Goal: Transaction & Acquisition: Purchase product/service

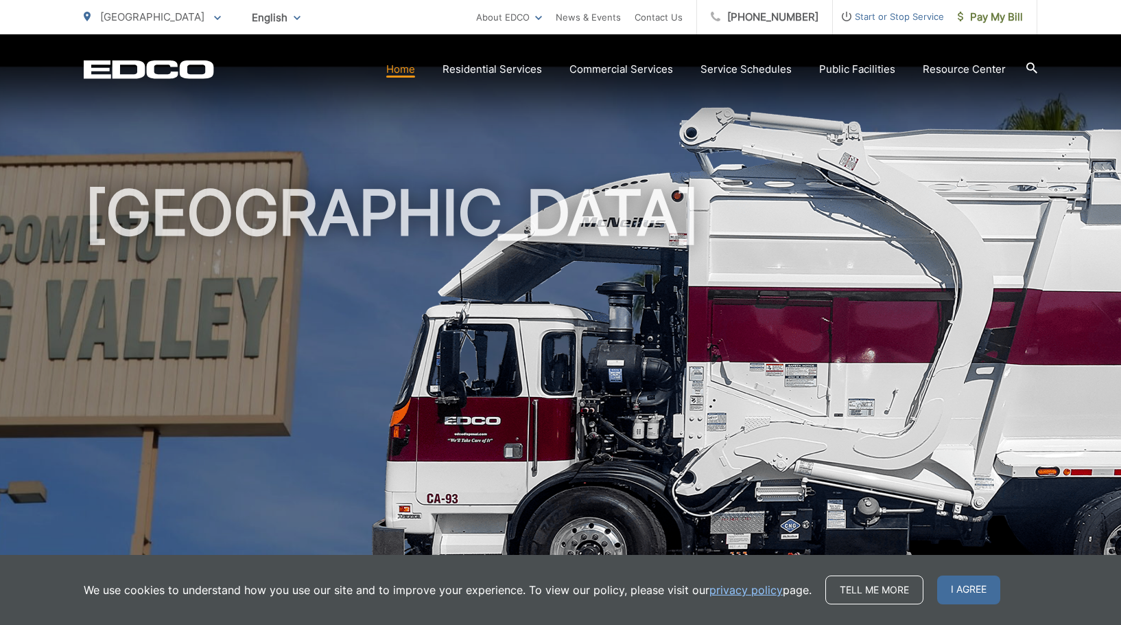
click at [214, 17] on icon at bounding box center [217, 18] width 7 height 5
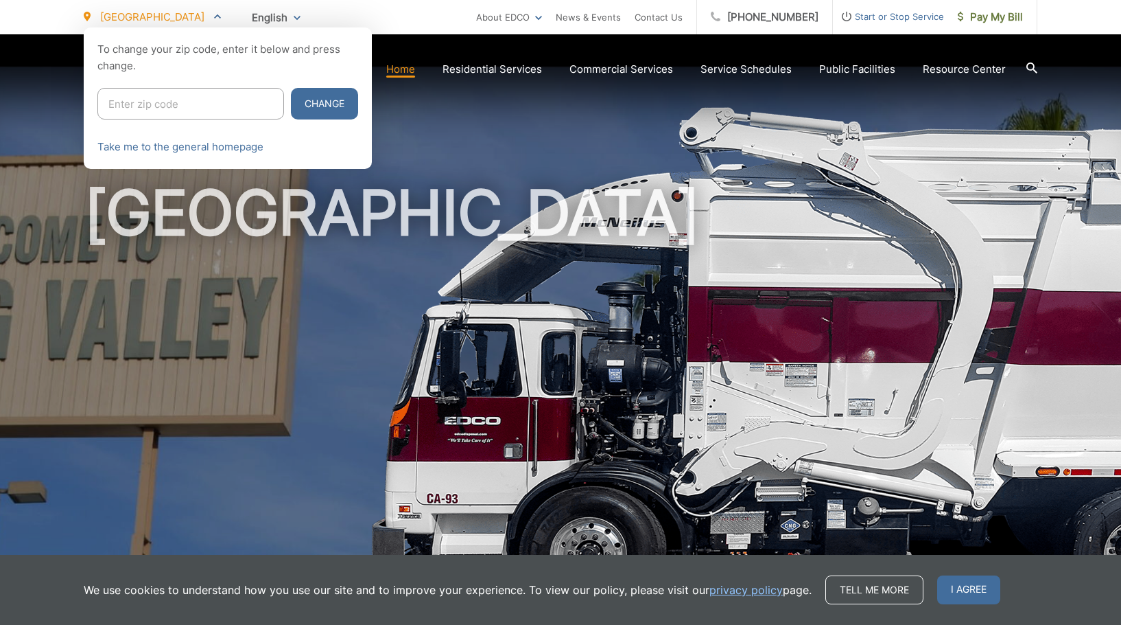
click at [254, 16] on div "English English Spanish Korean Arabic" at bounding box center [276, 17] width 69 height 24
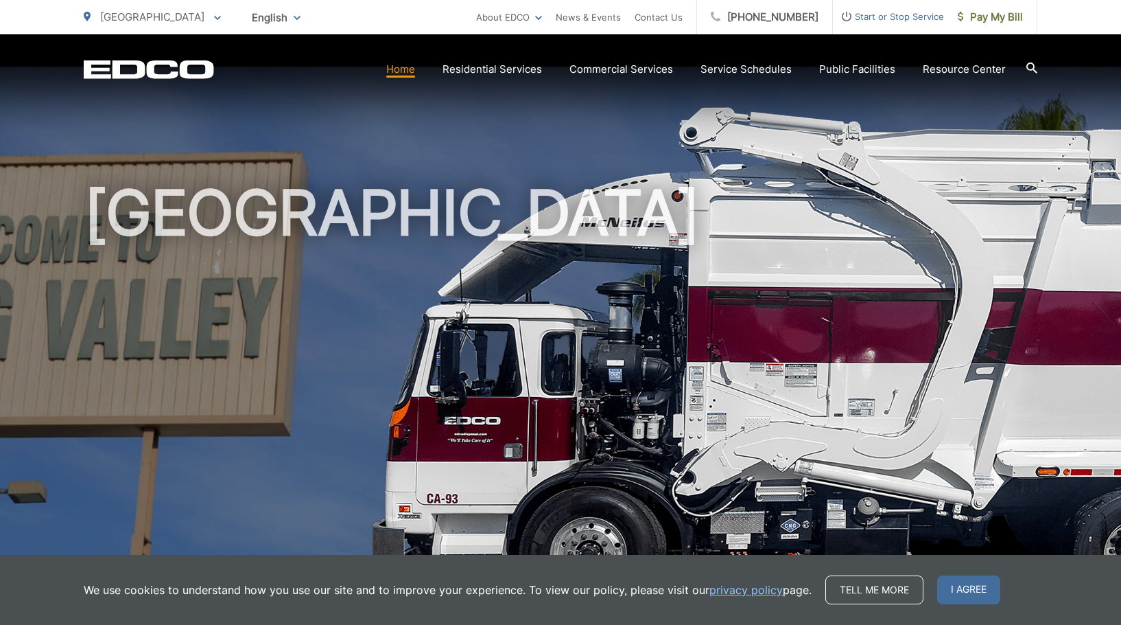
click at [254, 16] on div "English English Spanish Korean Arabic" at bounding box center [276, 17] width 69 height 24
click at [415, 68] on link "Home" at bounding box center [400, 69] width 29 height 16
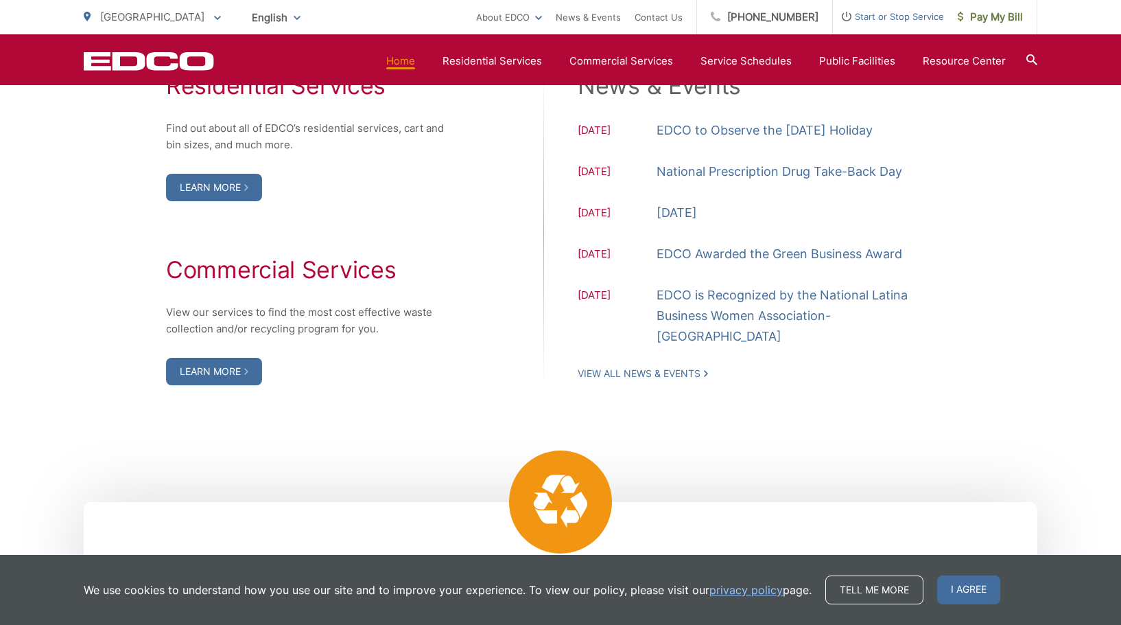
scroll to position [1441, 0]
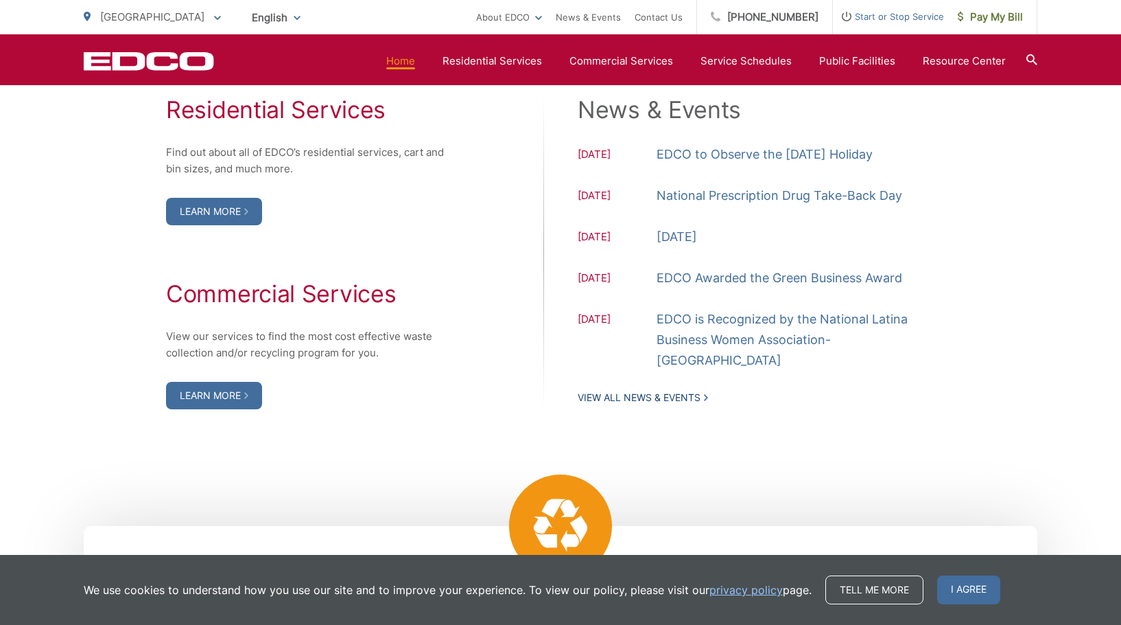
click at [686, 391] on link "View All News & Events" at bounding box center [643, 397] width 130 height 12
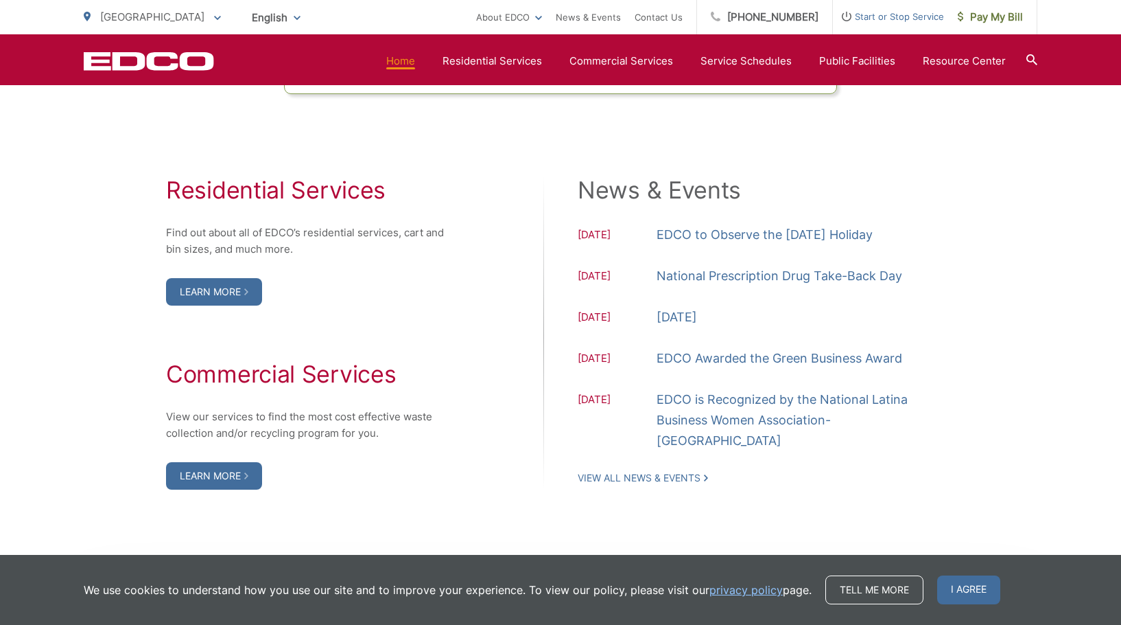
scroll to position [1373, 0]
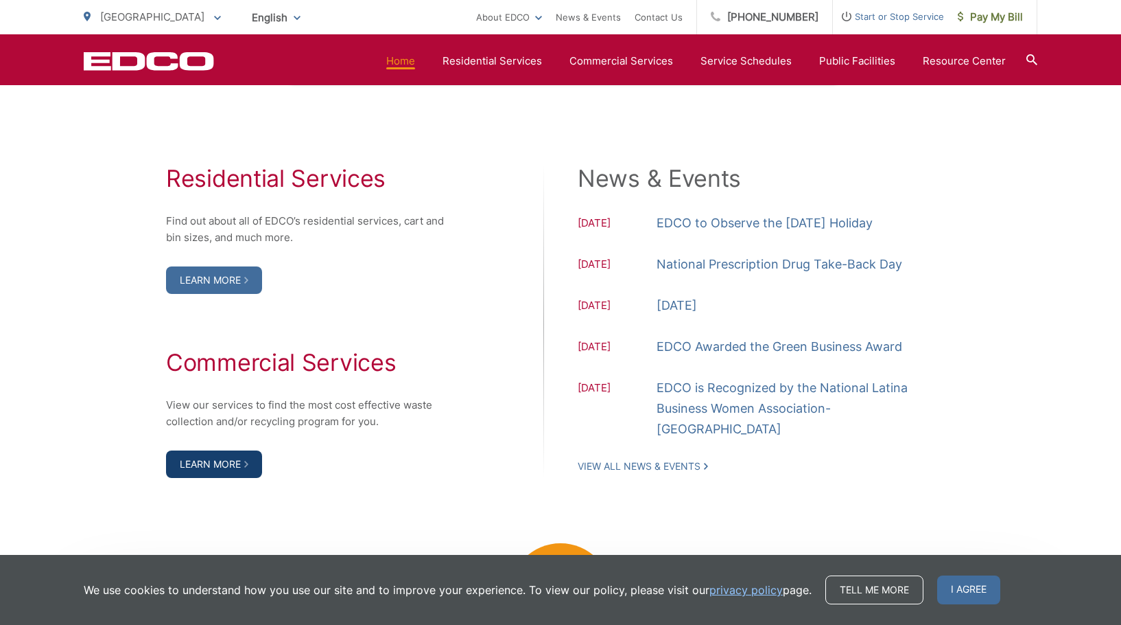
click at [224, 478] on link "Learn More" at bounding box center [214, 463] width 96 height 27
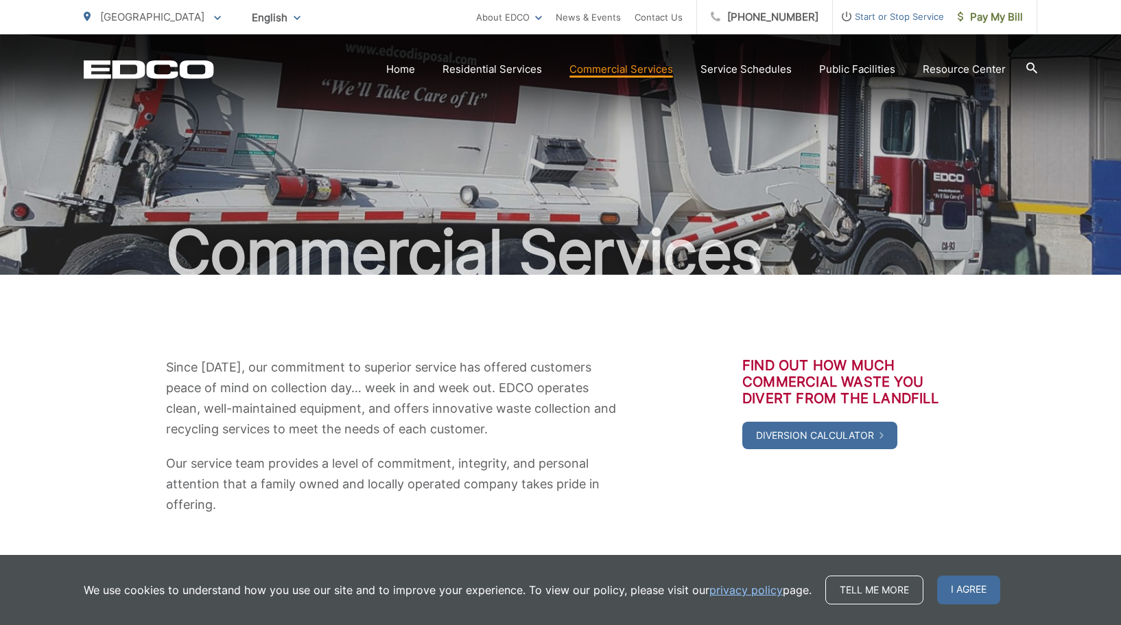
click at [1031, 67] on icon at bounding box center [1032, 67] width 11 height 11
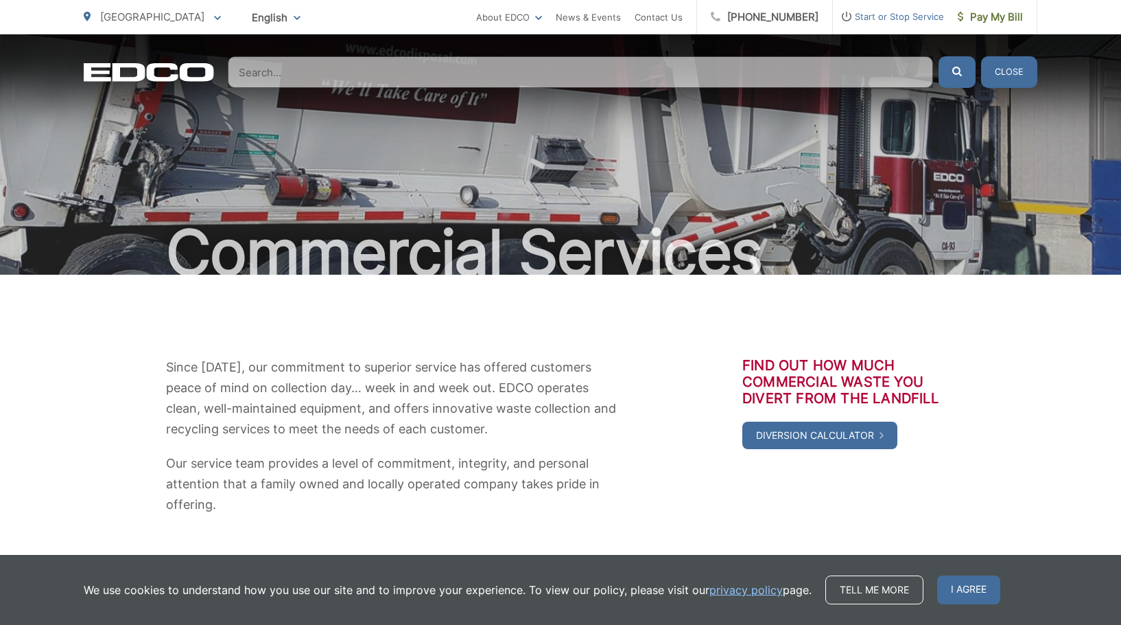
click at [596, 60] on input "Search" at bounding box center [581, 72] width 706 height 32
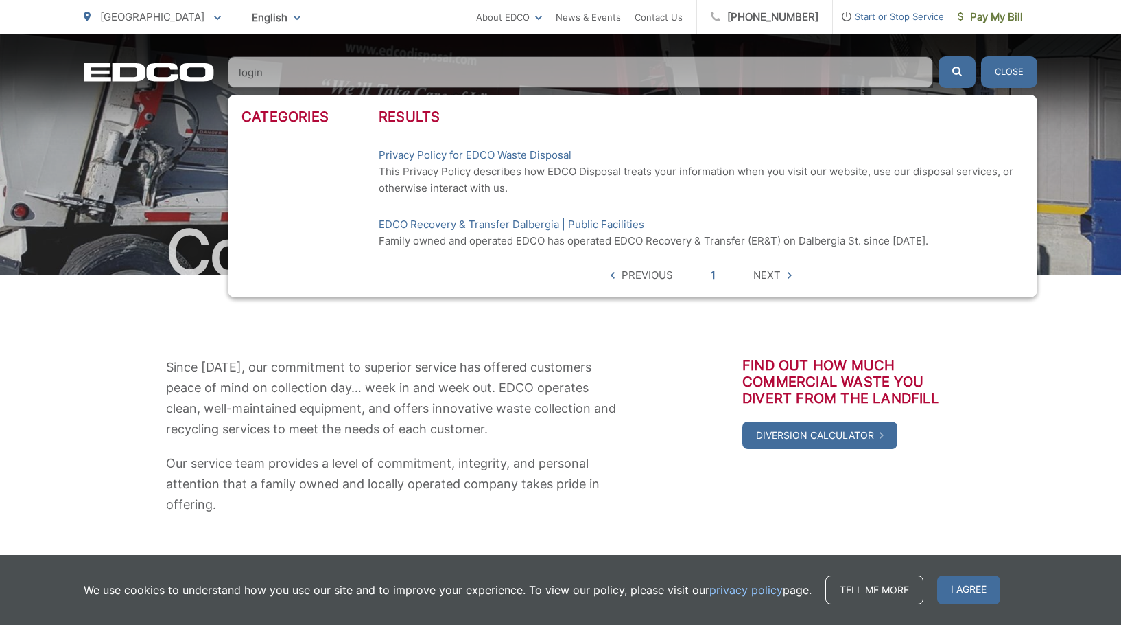
type input "login"
click at [939, 56] on button "submit" at bounding box center [957, 72] width 37 height 32
click at [1002, 17] on span "Pay My Bill" at bounding box center [990, 17] width 65 height 16
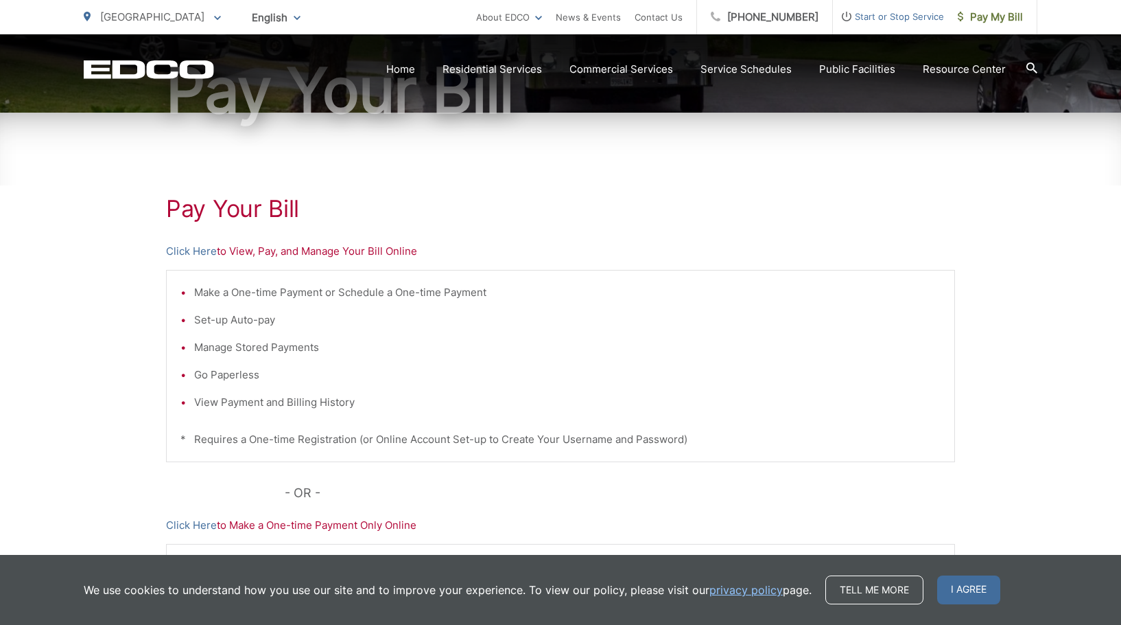
scroll to position [137, 0]
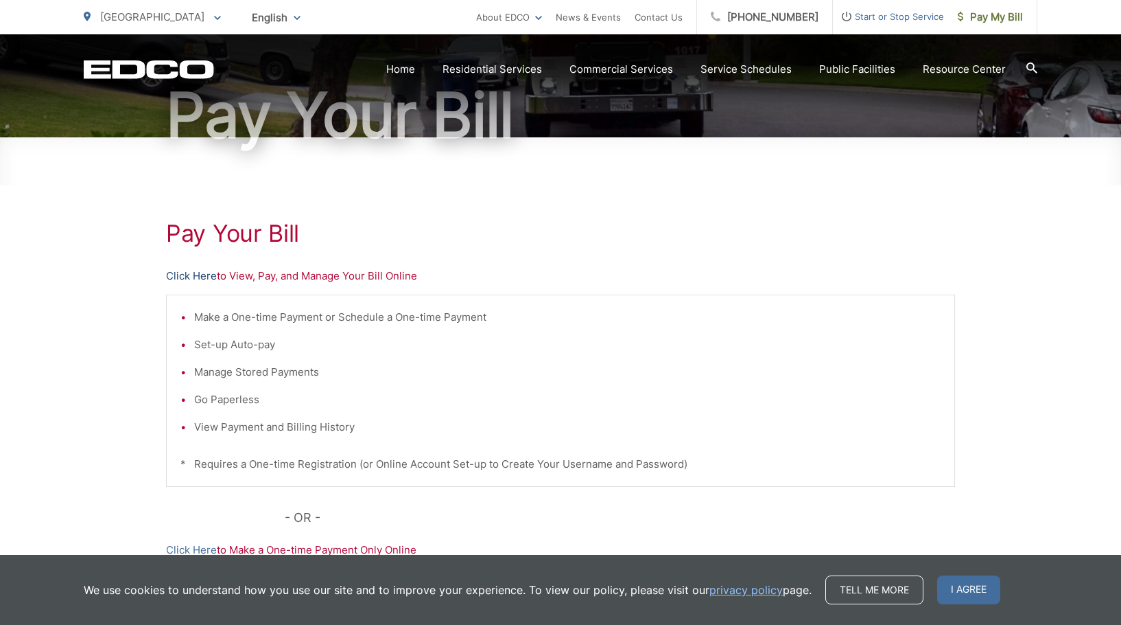
click at [198, 272] on link "Click Here" at bounding box center [191, 276] width 51 height 16
